Goal: Transaction & Acquisition: Download file/media

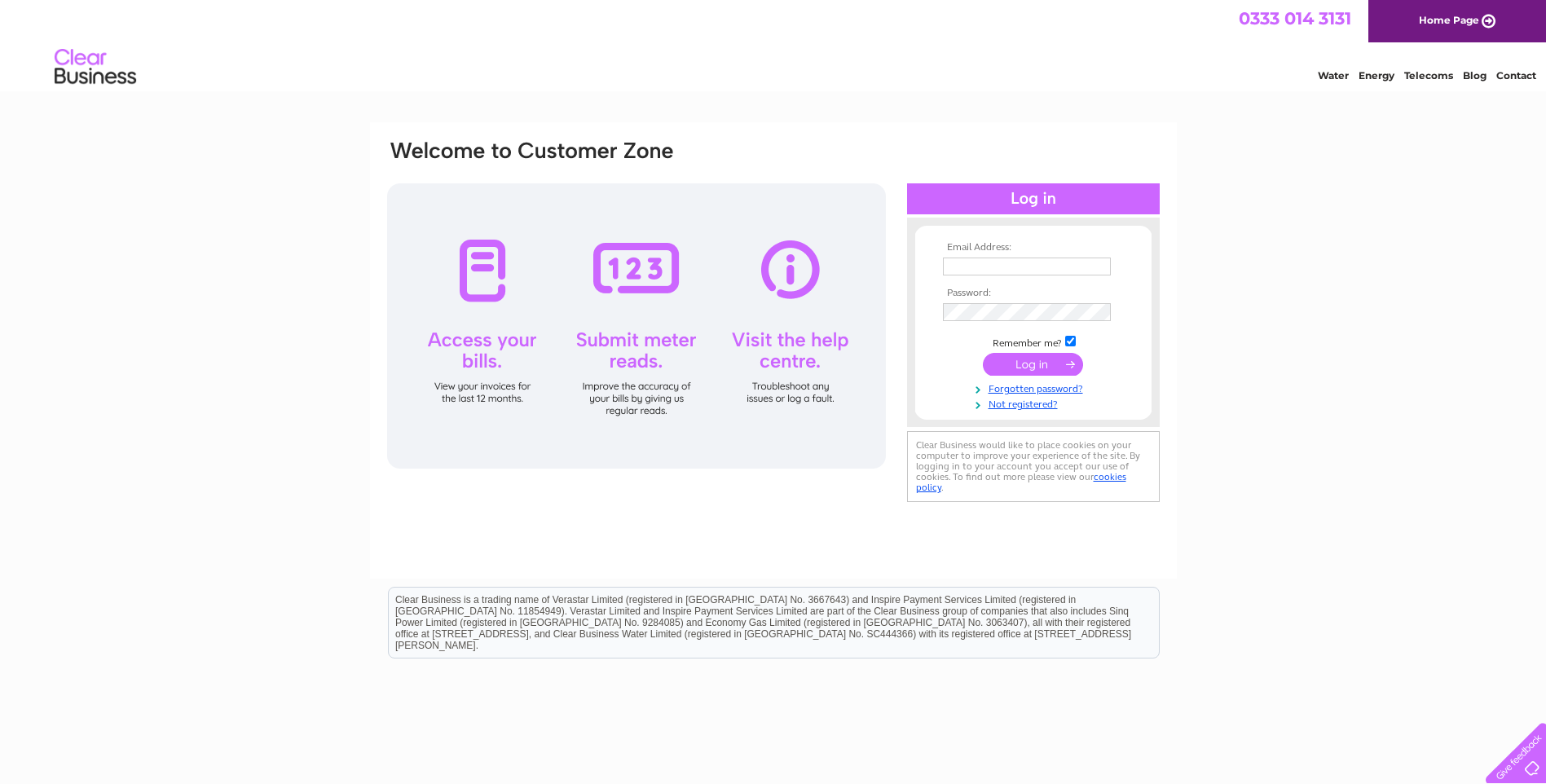
type input "bev@precisionoiltools.co.uk"
click at [1014, 364] on input "submit" at bounding box center [1032, 364] width 100 height 23
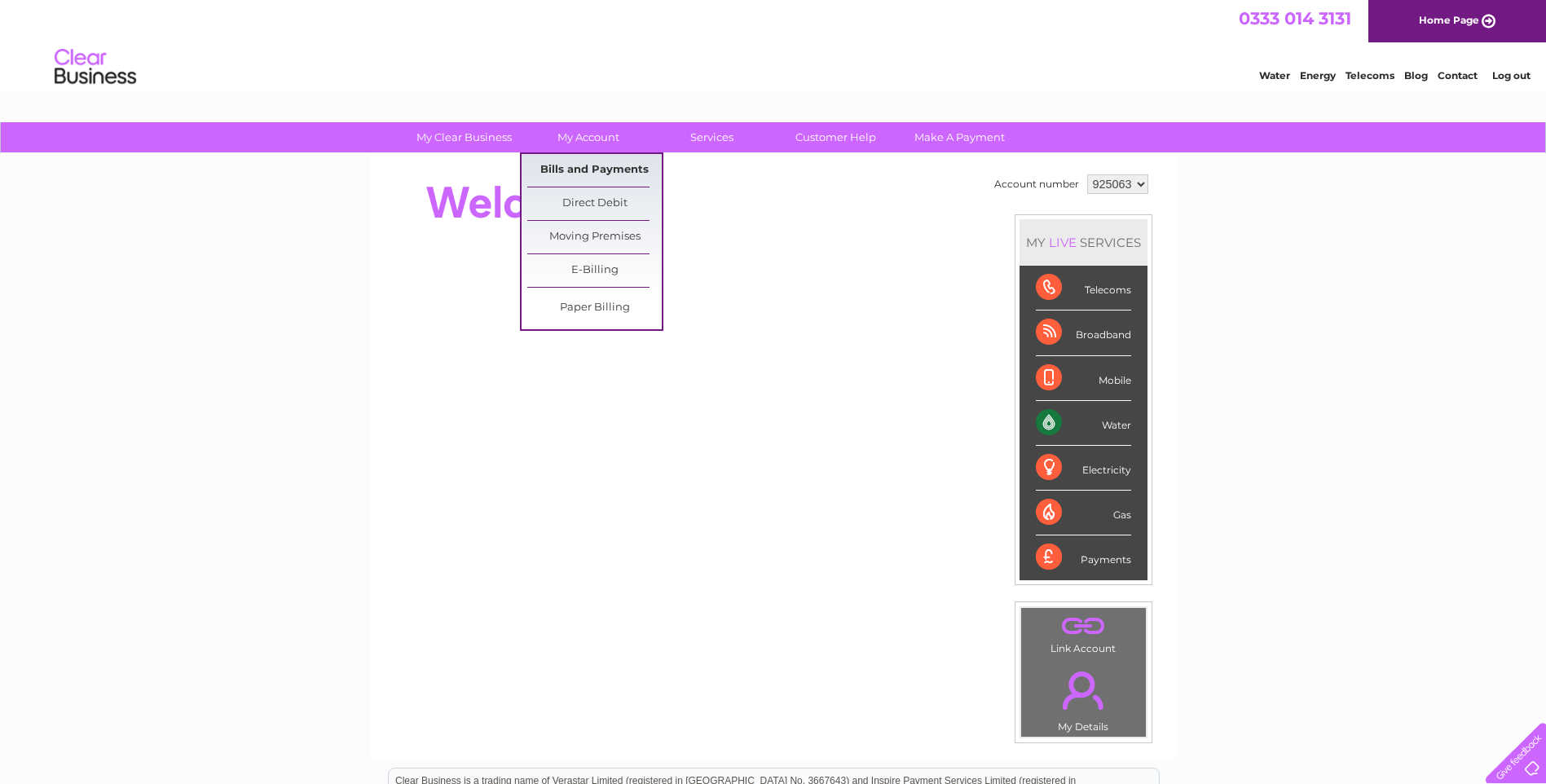
click at [572, 171] on link "Bills and Payments" at bounding box center [594, 171] width 134 height 32
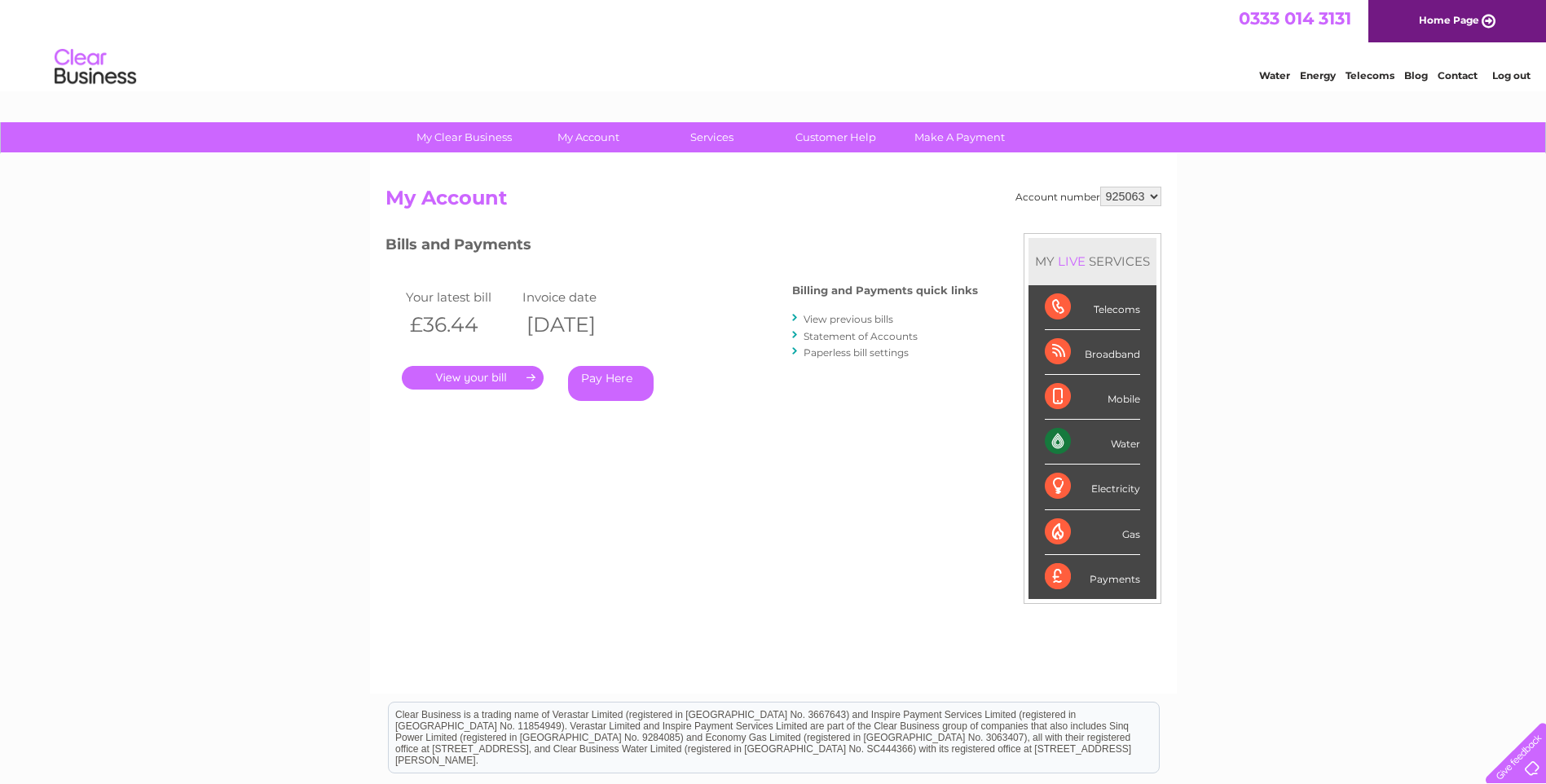
click at [485, 382] on link "." at bounding box center [472, 378] width 142 height 23
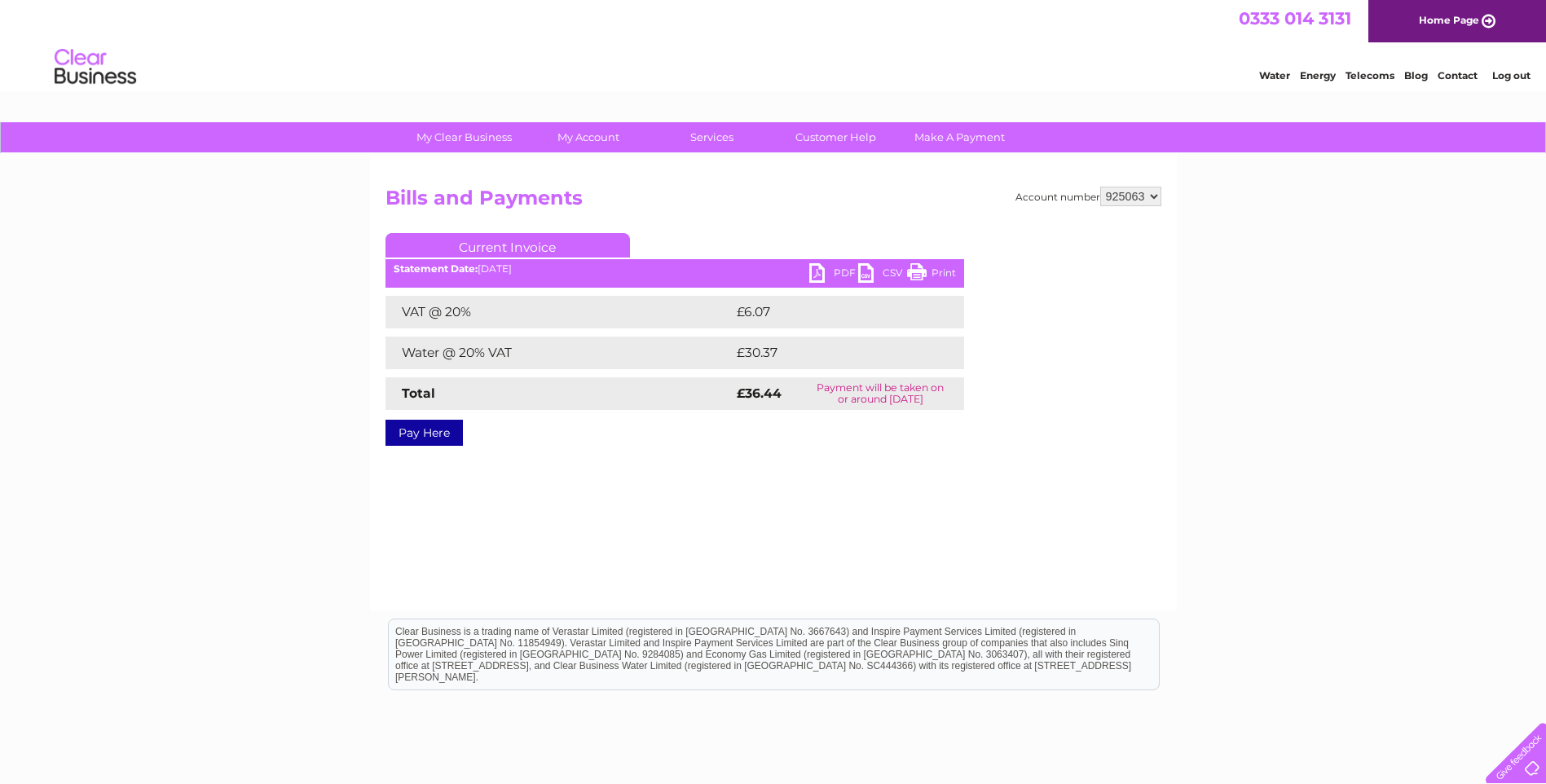
click at [842, 270] on link "PDF" at bounding box center [834, 275] width 49 height 23
